Goal: Communication & Community: Answer question/provide support

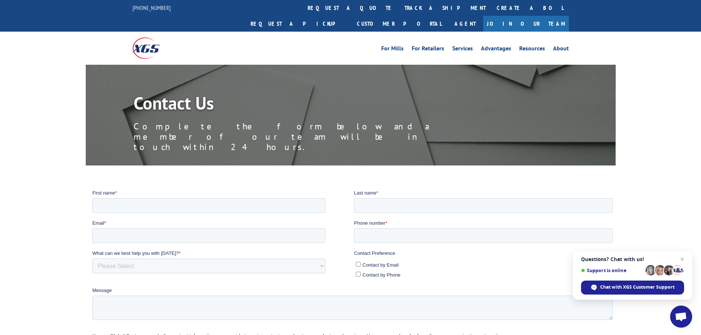
click at [682, 322] on span "Open chat" at bounding box center [681, 317] width 12 height 10
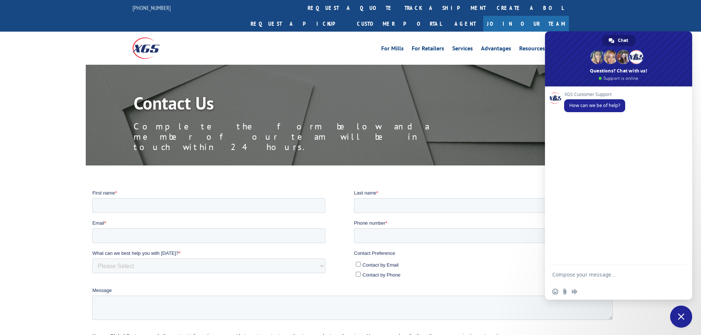
click at [605, 279] on textarea "Compose your message..." at bounding box center [611, 274] width 118 height 18
click at [570, 275] on textarea "Good morning I have an order that needs picked up to be returned to the vendor.…" at bounding box center [611, 268] width 118 height 32
click at [561, 275] on textarea "Good morning I have an order that needs picked up to be returned to the vendor.…" at bounding box center [611, 268] width 118 height 32
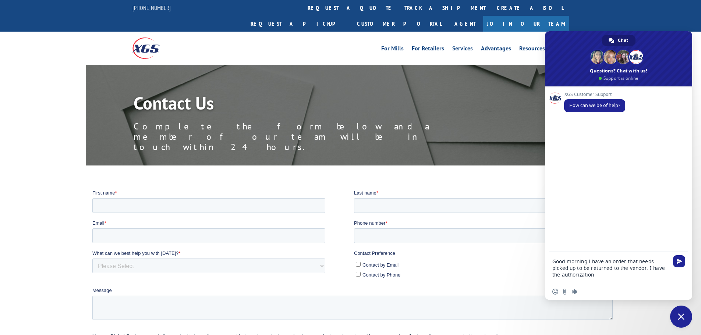
click at [616, 275] on textarea "Good morning I have an order that needs picked up to be returned to the vendor.…" at bounding box center [611, 268] width 118 height 32
type textarea "Good morning I have an order that needs picked up to be returned to the vendor.…"
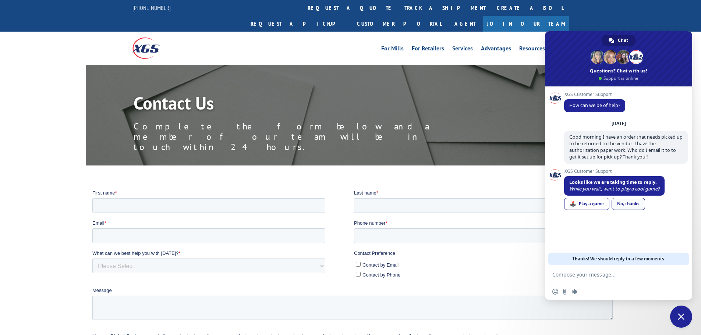
click at [629, 203] on link "No, thanks" at bounding box center [627, 204] width 33 height 12
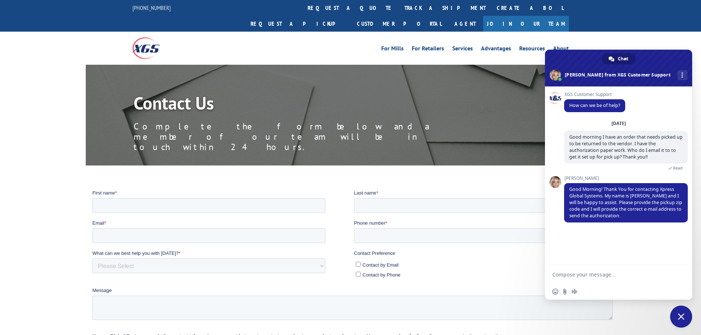
click at [609, 276] on textarea "Compose your message..." at bounding box center [611, 274] width 118 height 18
paste textarea "46226"
type textarea "46226"
click at [646, 263] on div "XGS Customer Support How can we be of help? [DATE] Good morning I have an order…" at bounding box center [618, 175] width 147 height 179
click at [630, 272] on textarea "Compose your message..." at bounding box center [611, 274] width 118 height 18
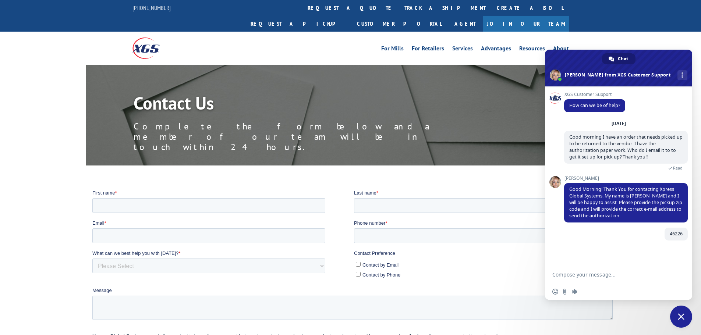
paste textarea "[GEOGRAPHIC_DATA], [GEOGRAPHIC_DATA]"
type textarea "[GEOGRAPHIC_DATA], [GEOGRAPHIC_DATA]"
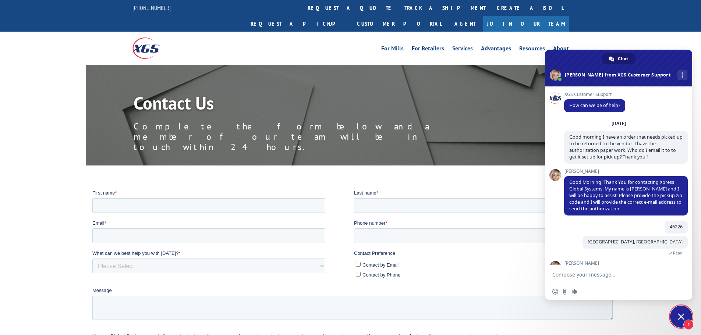
scroll to position [31, 0]
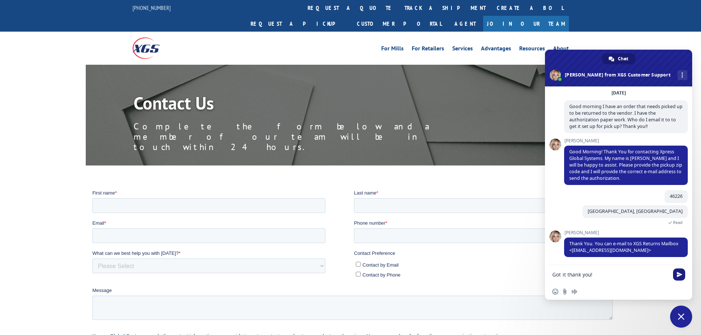
type textarea "Got it thank you!"
click at [682, 280] on span "Send" at bounding box center [679, 275] width 12 height 12
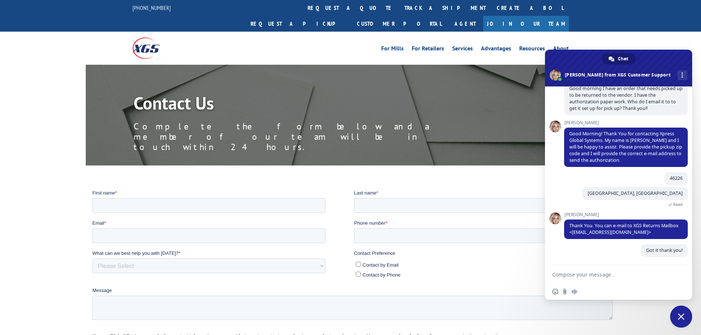
scroll to position [49, 0]
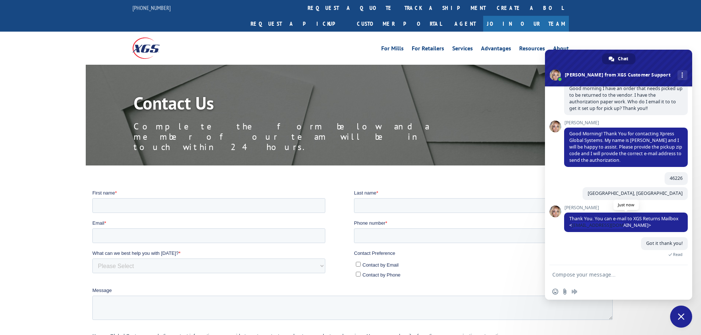
drag, startPoint x: 635, startPoint y: 227, endPoint x: 589, endPoint y: 226, distance: 46.0
click at [589, 226] on span "Thank You. You can e-mail to XGS Returns Mailbox <[EMAIL_ADDRESS][DOMAIN_NAME]>" at bounding box center [623, 222] width 109 height 13
copy span "[EMAIL_ADDRESS][DOMAIN_NAME]"
